Goal: Task Accomplishment & Management: Manage account settings

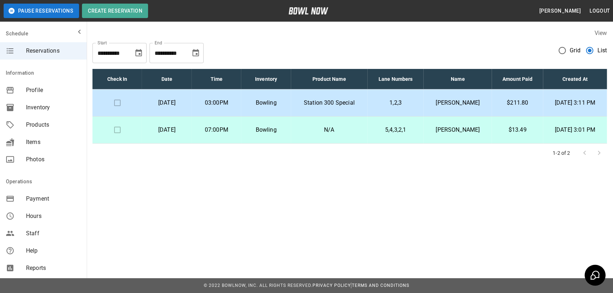
click at [285, 100] on p "Bowling" at bounding box center [266, 103] width 38 height 9
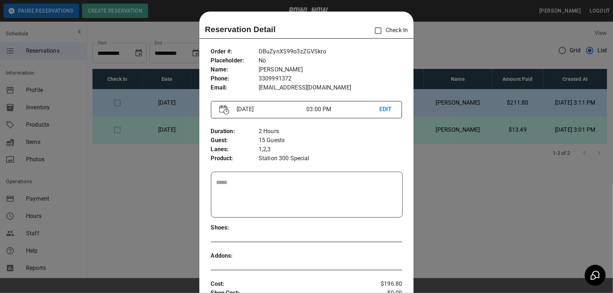
scroll to position [12, 0]
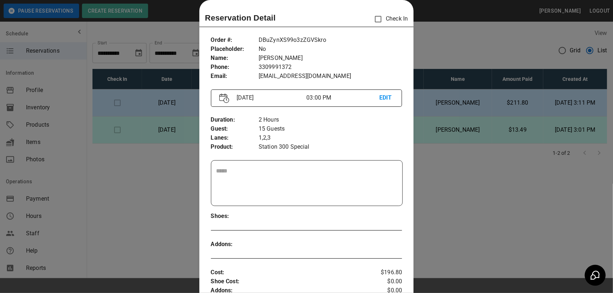
click at [423, 53] on div at bounding box center [306, 146] width 613 height 293
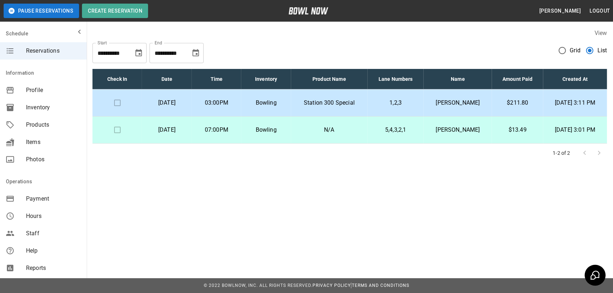
click at [30, 16] on button "Pause Reservations" at bounding box center [42, 11] width 76 height 14
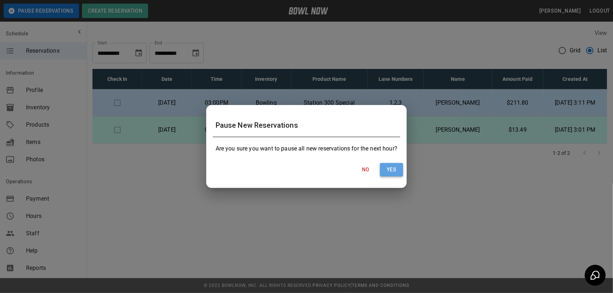
click at [389, 168] on button "Yes" at bounding box center [391, 169] width 23 height 13
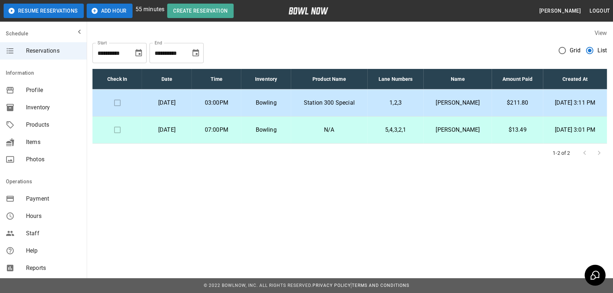
click at [109, 17] on button "Add Hour" at bounding box center [110, 11] width 46 height 14
click at [109, 16] on button "Add Hour" at bounding box center [110, 11] width 46 height 14
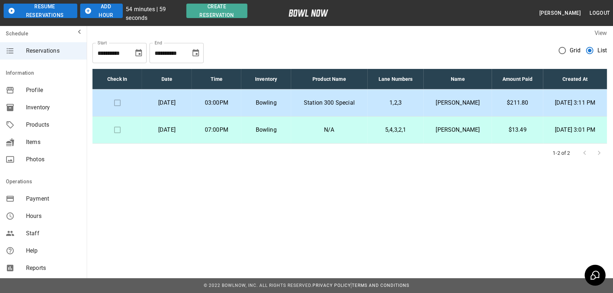
click at [109, 16] on button "Add Hour" at bounding box center [101, 11] width 43 height 14
click at [109, 16] on button "Add Hour" at bounding box center [94, 11] width 40 height 14
click at [106, 10] on button "Add Hour" at bounding box center [94, 11] width 40 height 14
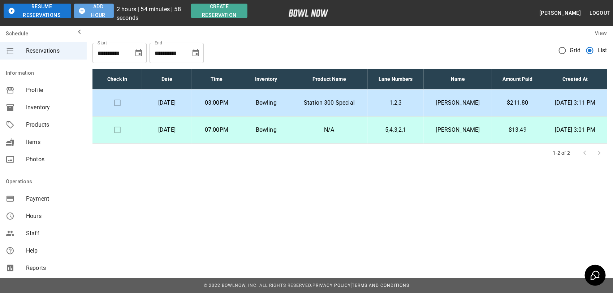
click at [106, 10] on button "Add Hour" at bounding box center [94, 11] width 40 height 14
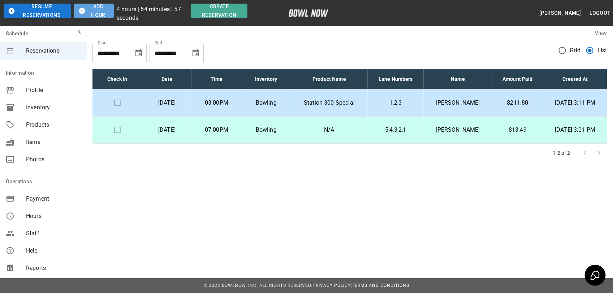
click at [106, 10] on button "Add Hour" at bounding box center [94, 11] width 40 height 14
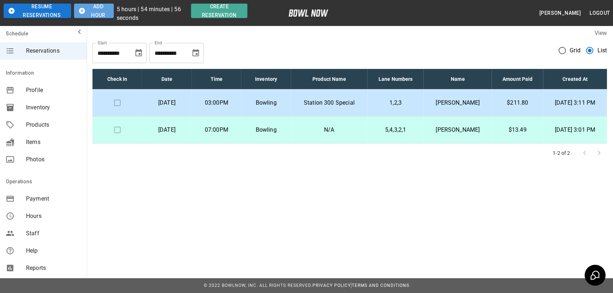
click at [106, 10] on button "Add Hour" at bounding box center [94, 11] width 40 height 14
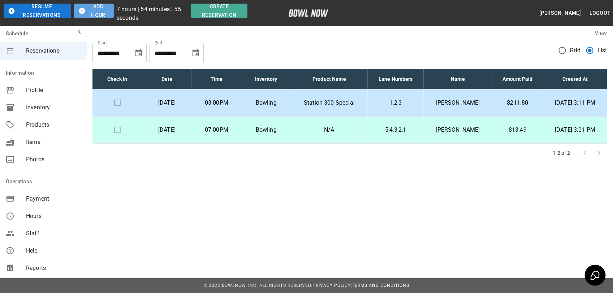
click at [106, 10] on button "Add Hour" at bounding box center [94, 11] width 40 height 14
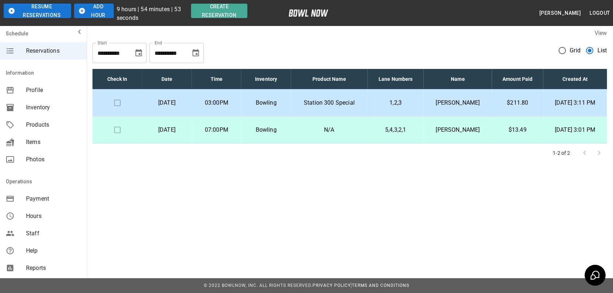
click at [106, 10] on button "Add Hour" at bounding box center [94, 11] width 40 height 14
